Goal: Task Accomplishment & Management: Manage account settings

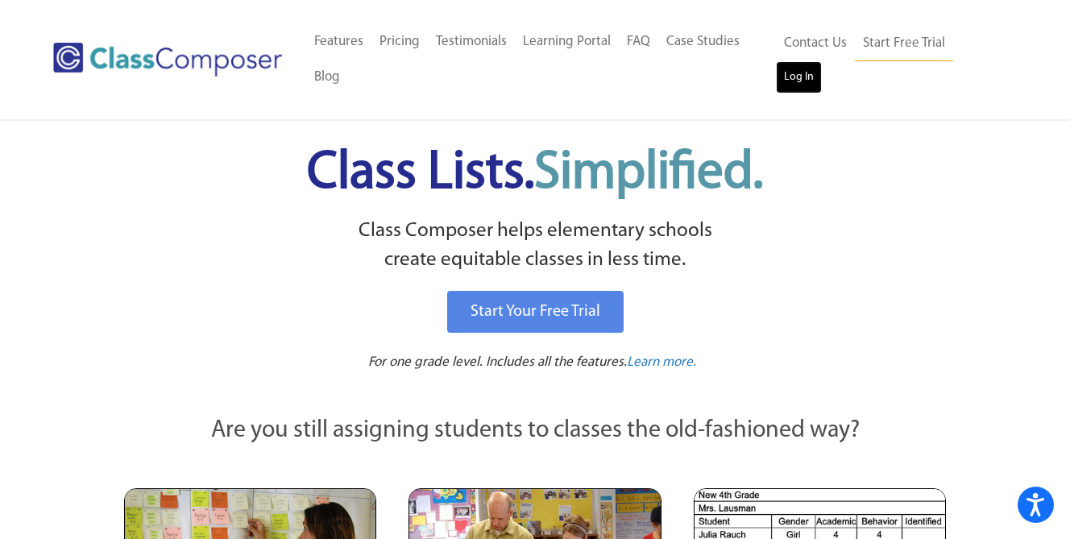
click at [822, 61] on link "Log In" at bounding box center [799, 77] width 46 height 32
click at [822, 68] on link "Log In" at bounding box center [799, 77] width 46 height 32
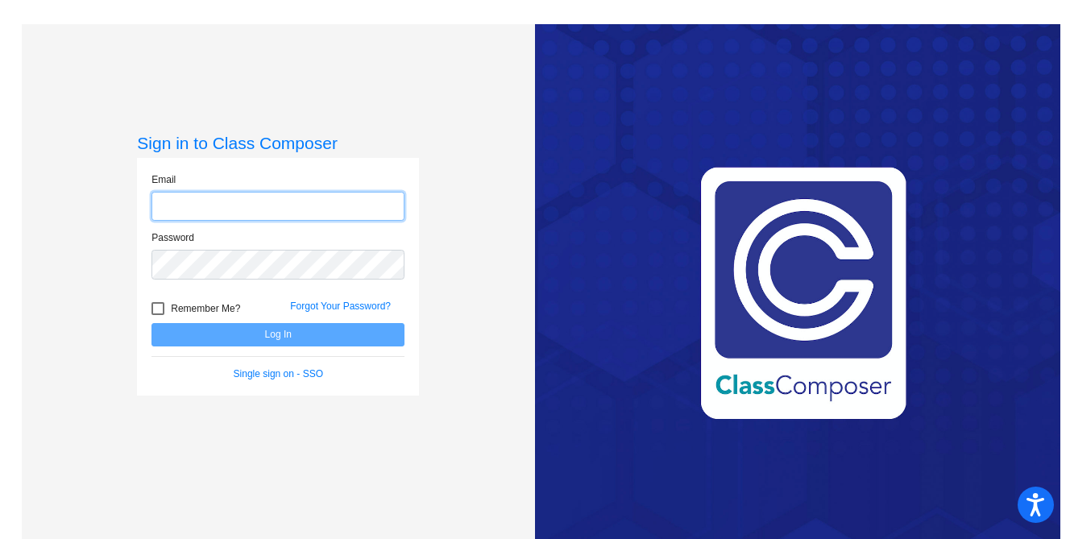
type input "perhams@mdusd.org"
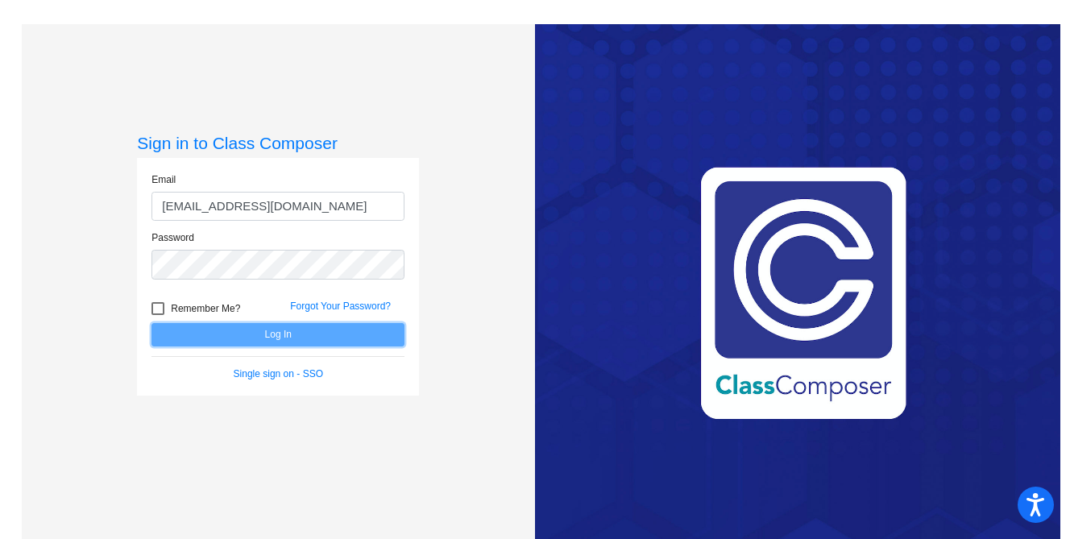
click at [267, 328] on button "Log In" at bounding box center [277, 334] width 253 height 23
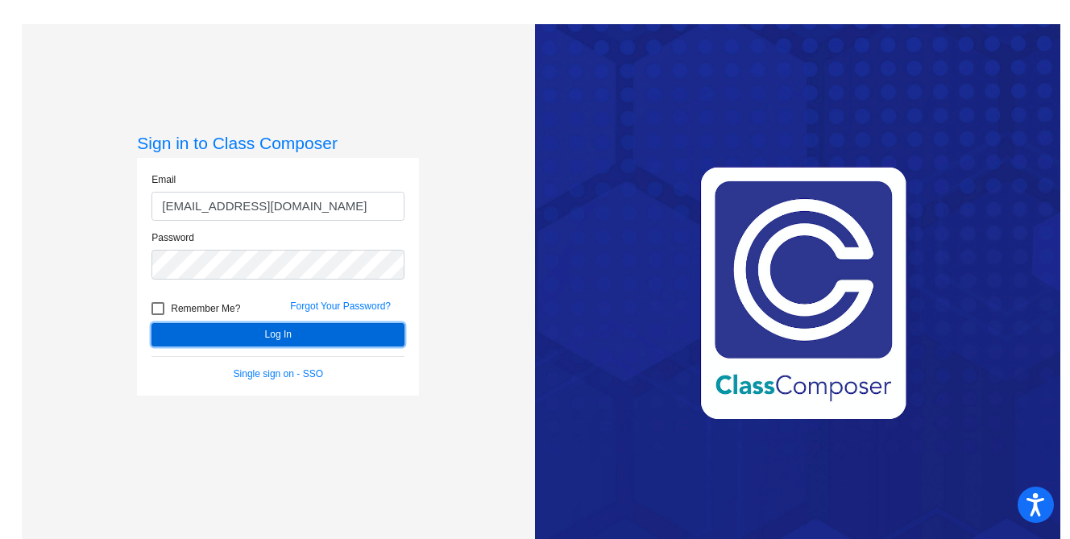
click at [297, 338] on button "Log In" at bounding box center [277, 334] width 253 height 23
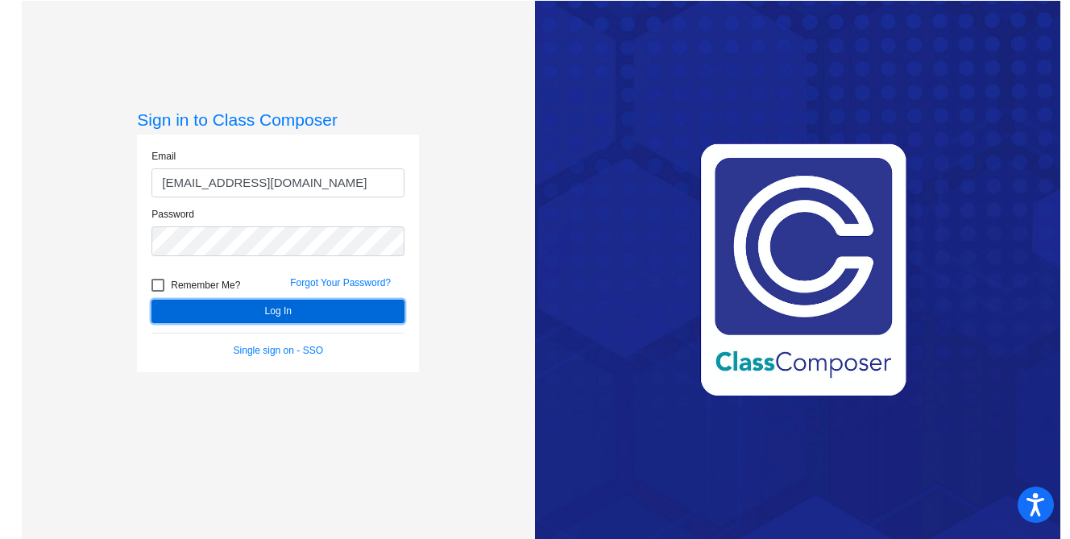
scroll to position [24, 0]
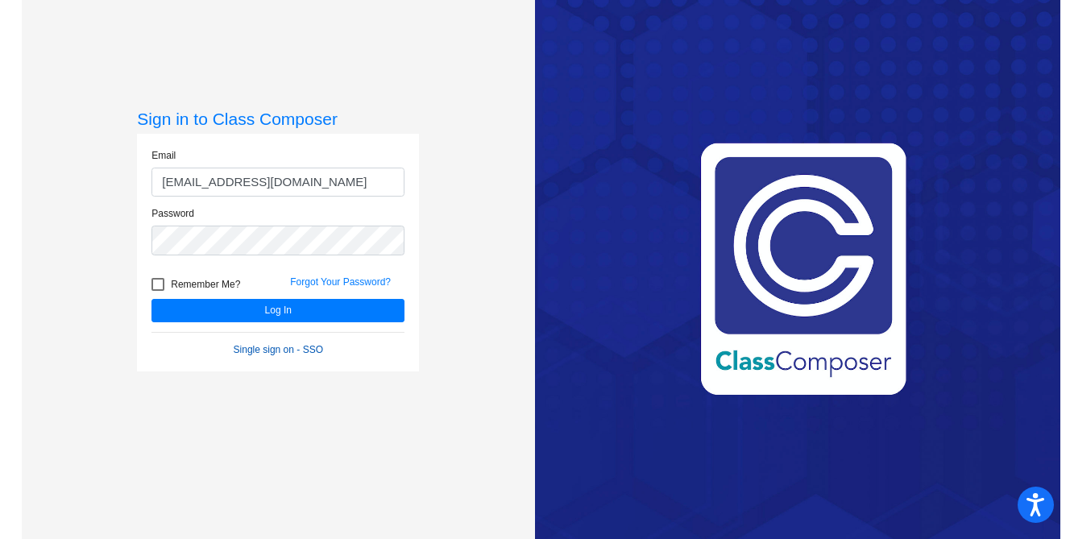
click at [297, 344] on link "Single sign on - SSO" at bounding box center [278, 349] width 89 height 11
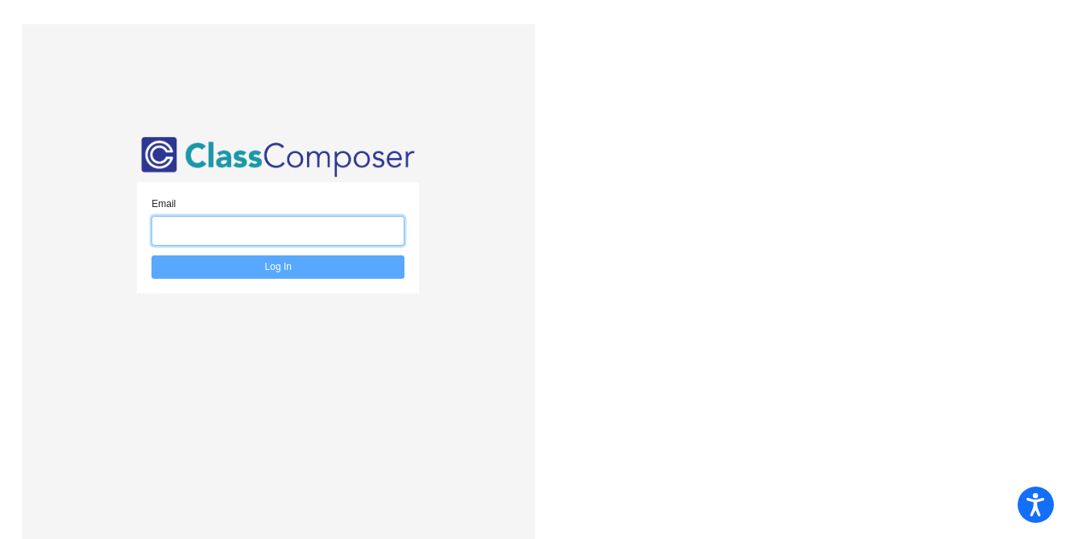
click at [257, 230] on input "email" at bounding box center [277, 231] width 253 height 30
type input "perhams@mdusd.org"
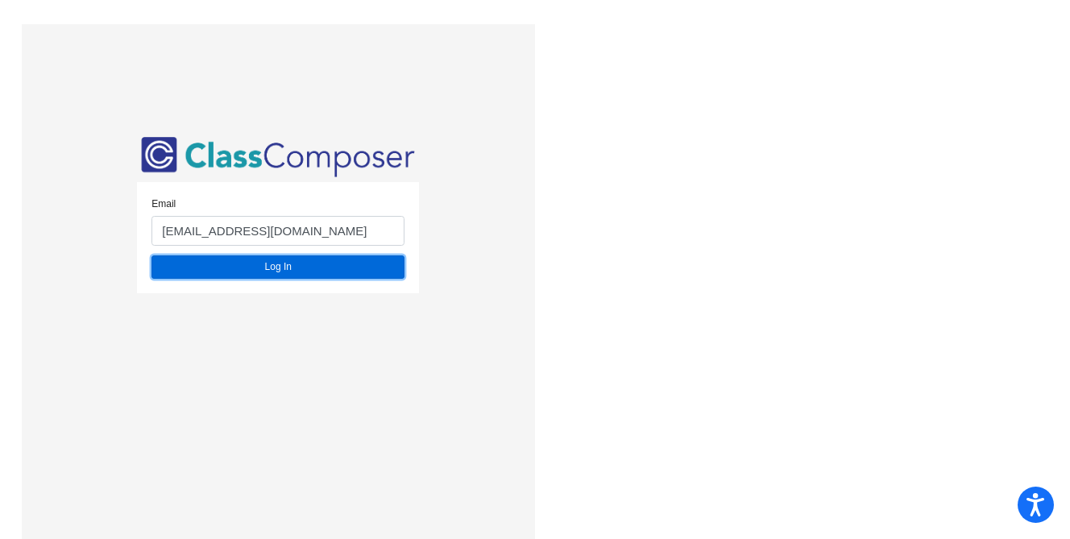
click at [251, 273] on button "Log In" at bounding box center [277, 266] width 253 height 23
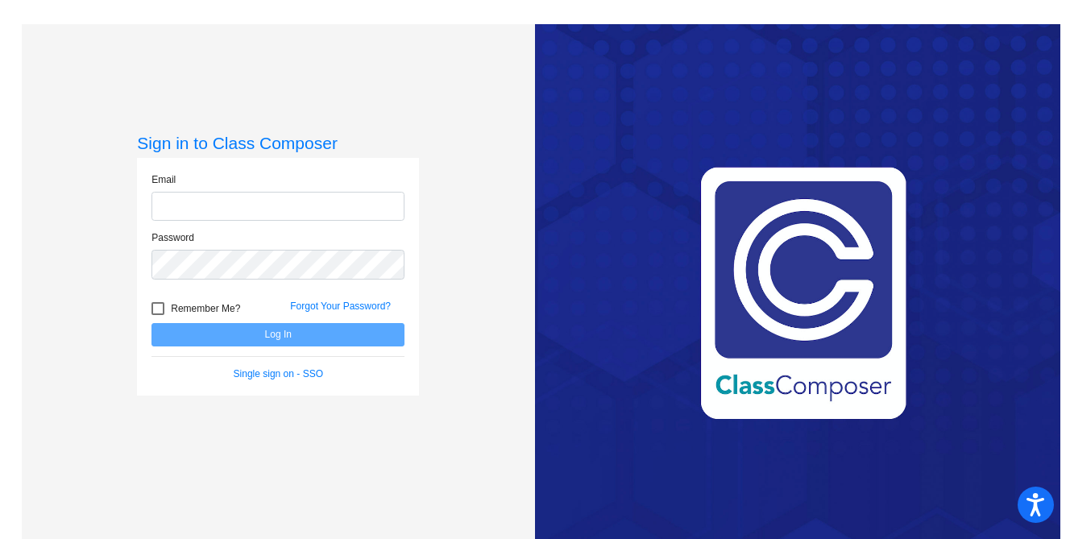
type input "perhams@mdusd.org"
click at [291, 353] on form "Email perhams@mdusd.org Password Remember Me? Forgot Your Password? Log In Sing…" at bounding box center [277, 276] width 253 height 209
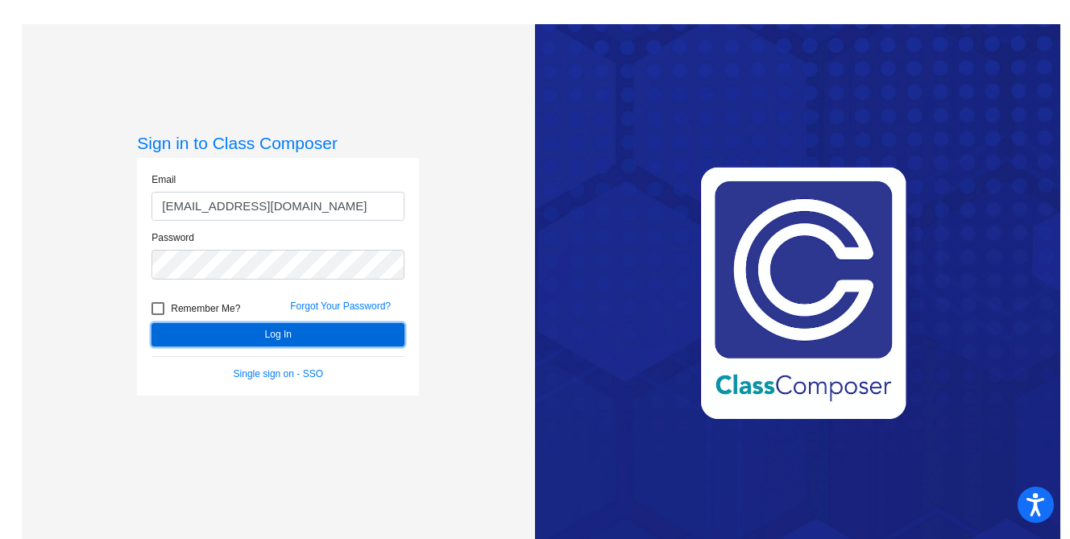
click at [312, 333] on button "Log In" at bounding box center [277, 334] width 253 height 23
